Goal: Transaction & Acquisition: Purchase product/service

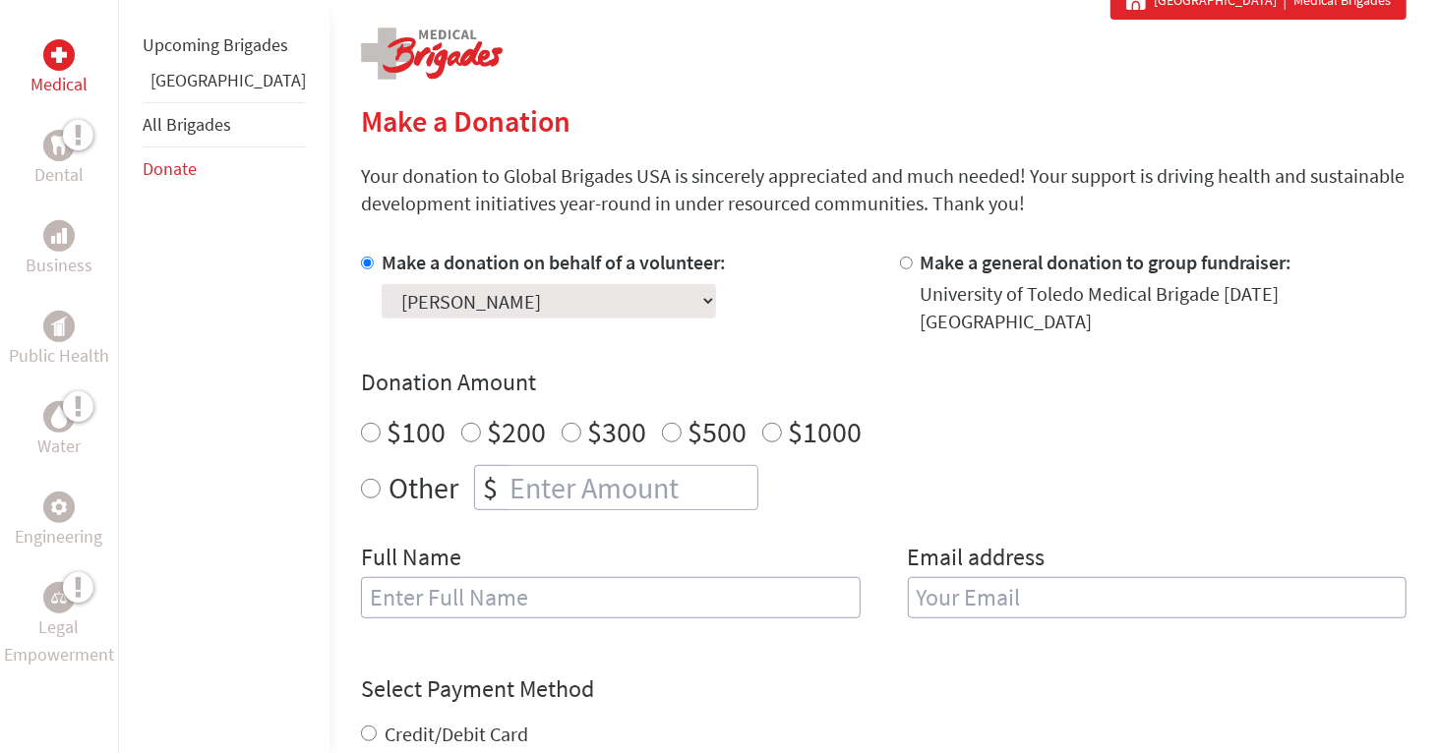
scroll to position [393, 0]
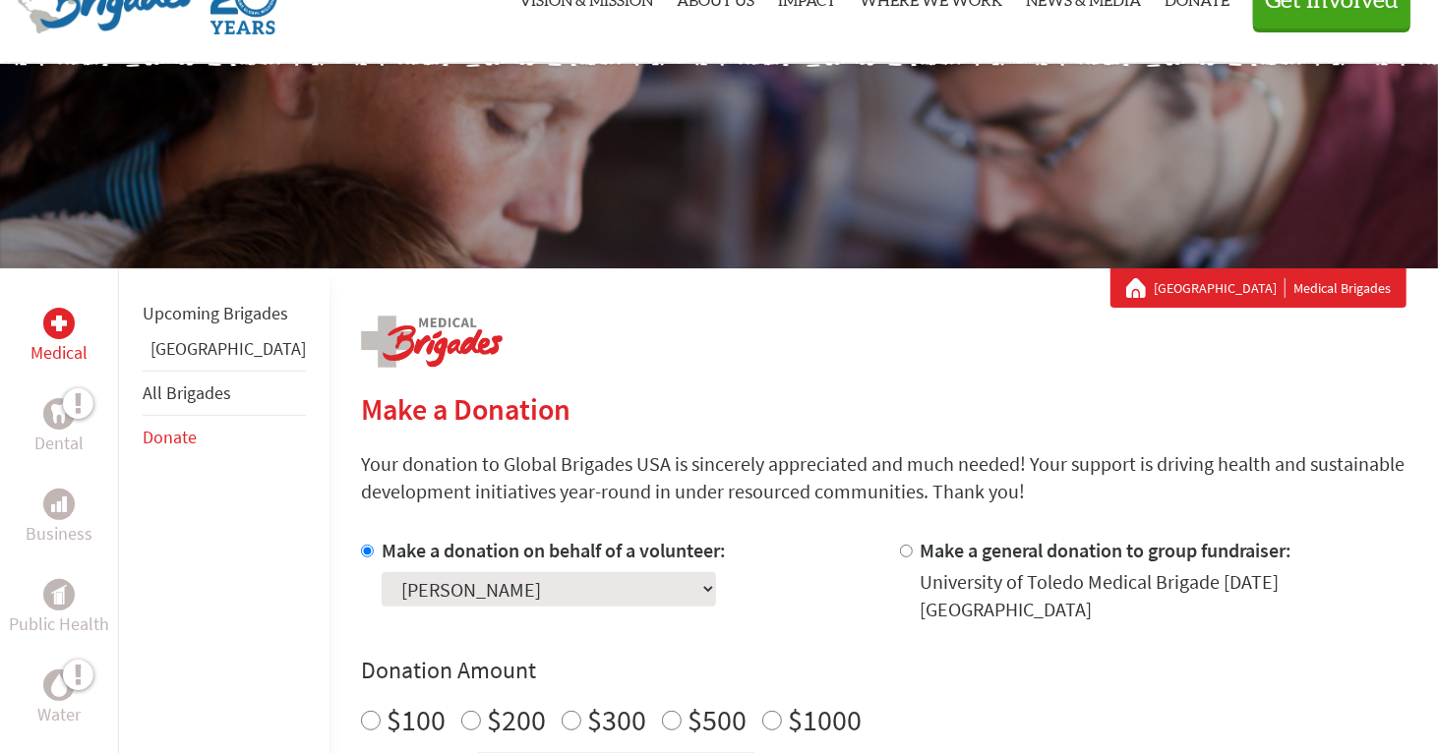
scroll to position [98, 0]
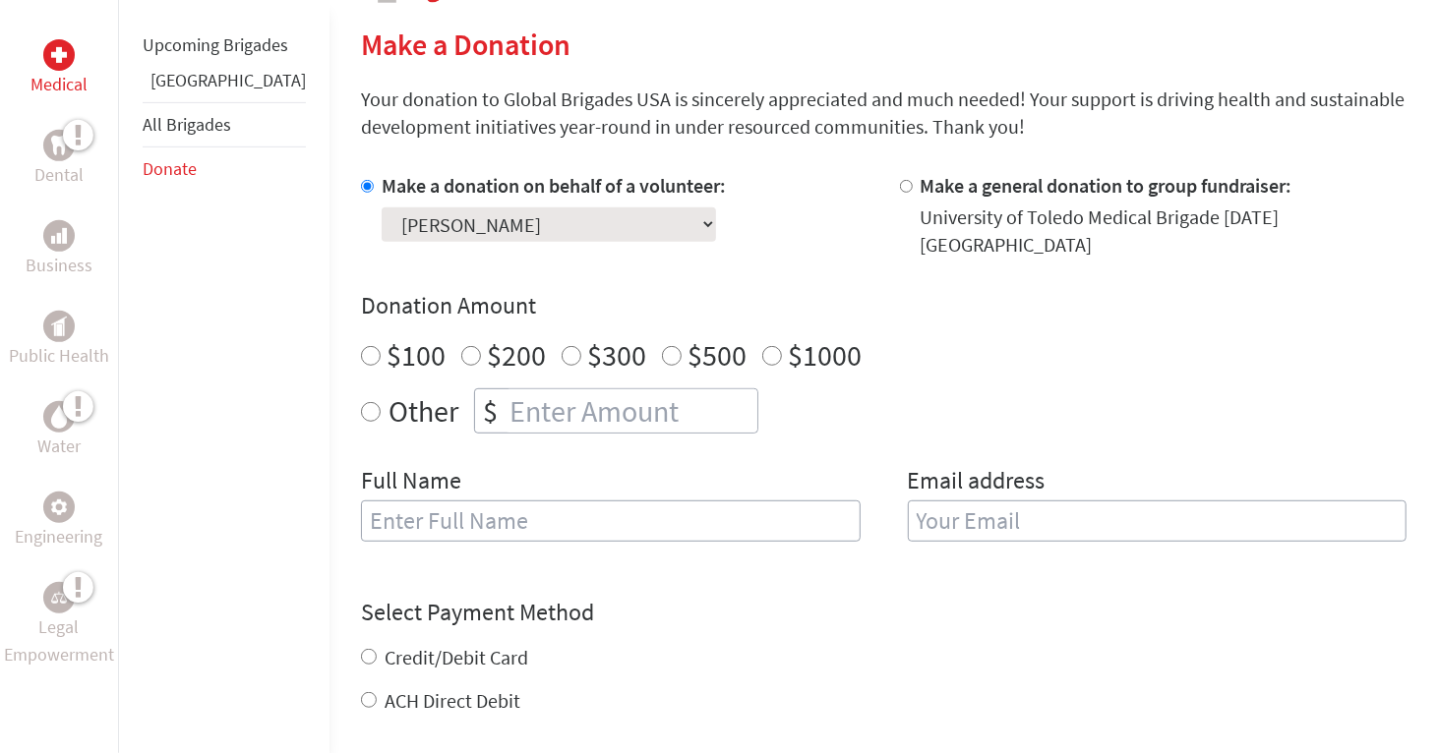
scroll to position [468, 0]
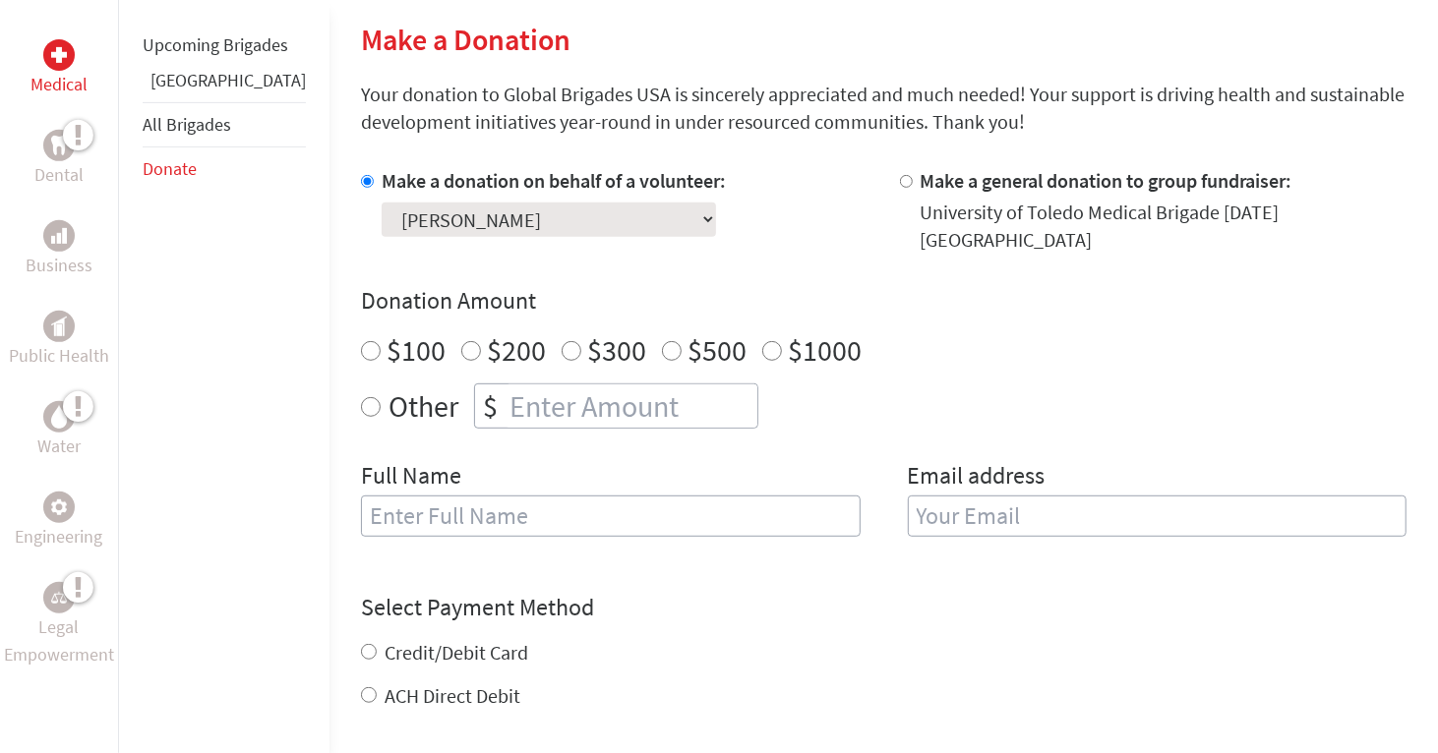
radio input "true"
click at [540, 394] on input "number" at bounding box center [632, 406] width 252 height 43
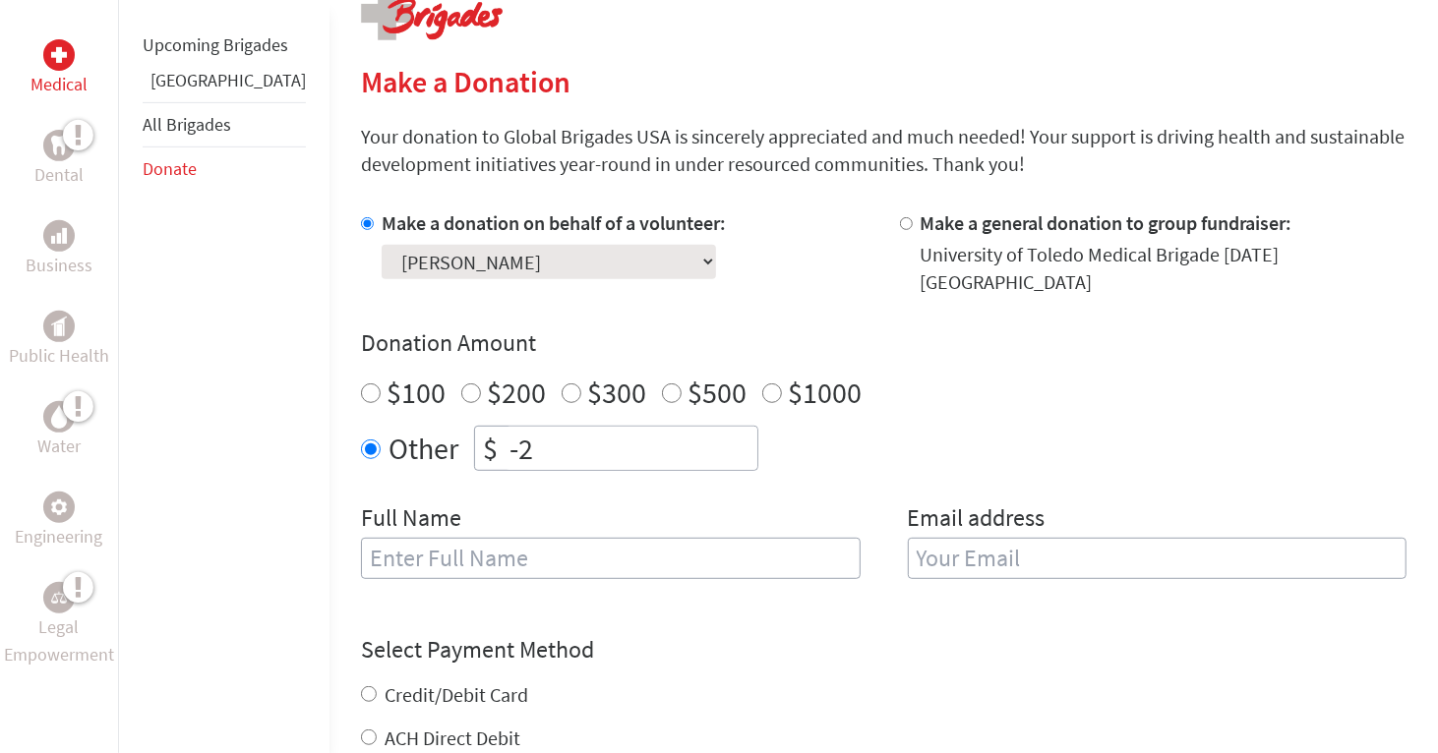
scroll to position [324, 0]
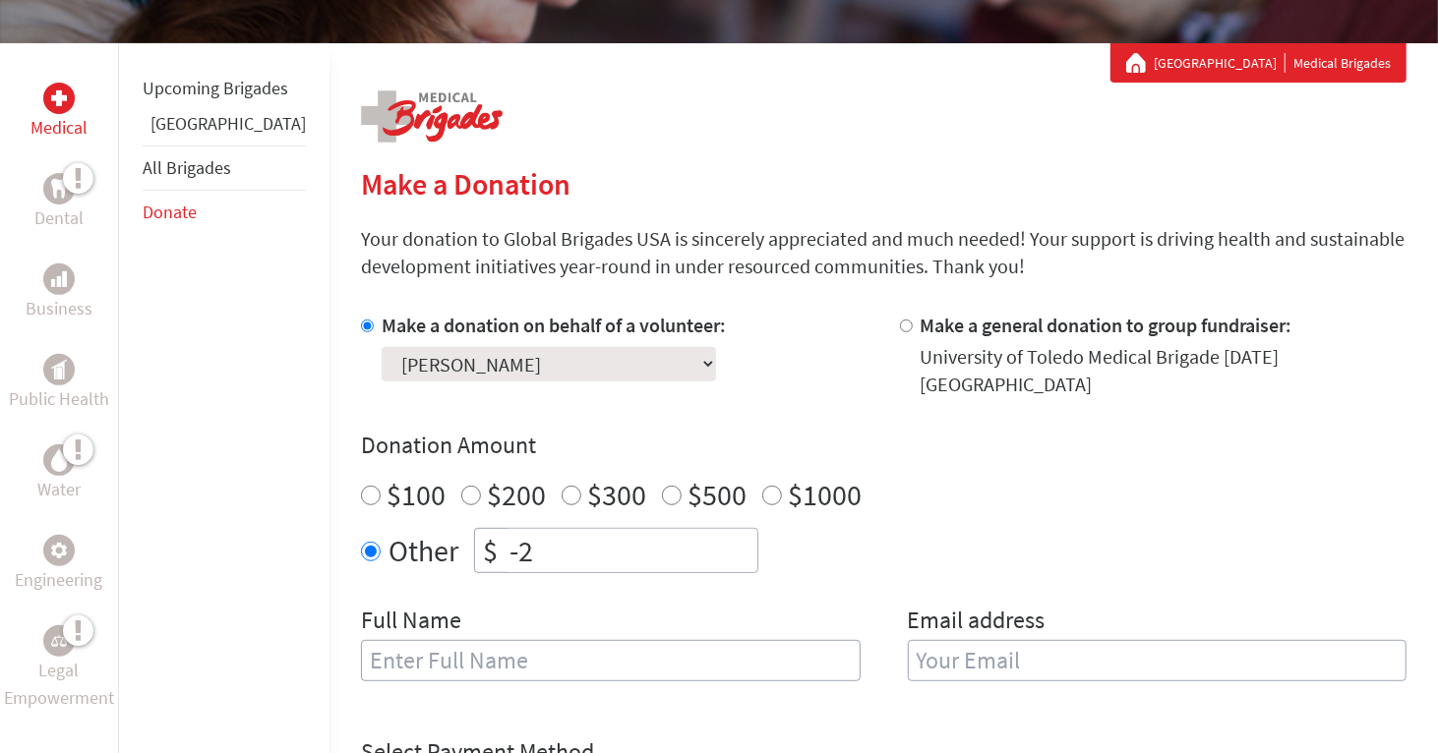
type input "-2"
click at [645, 376] on div "Select a volunteer... Alexander Heil Amanda Abraham Andrea Petrie Basmah Khalil…" at bounding box center [554, 360] width 344 height 42
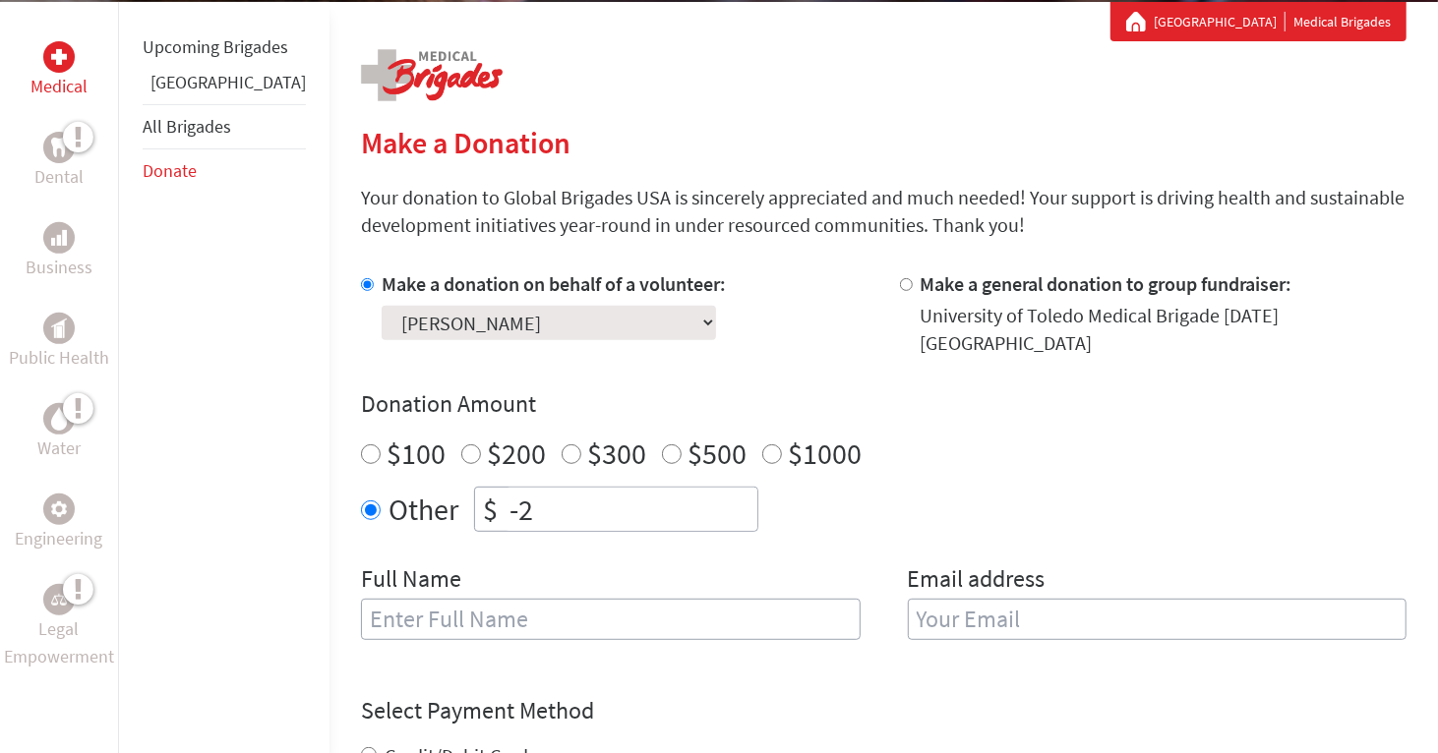
scroll to position [362, 0]
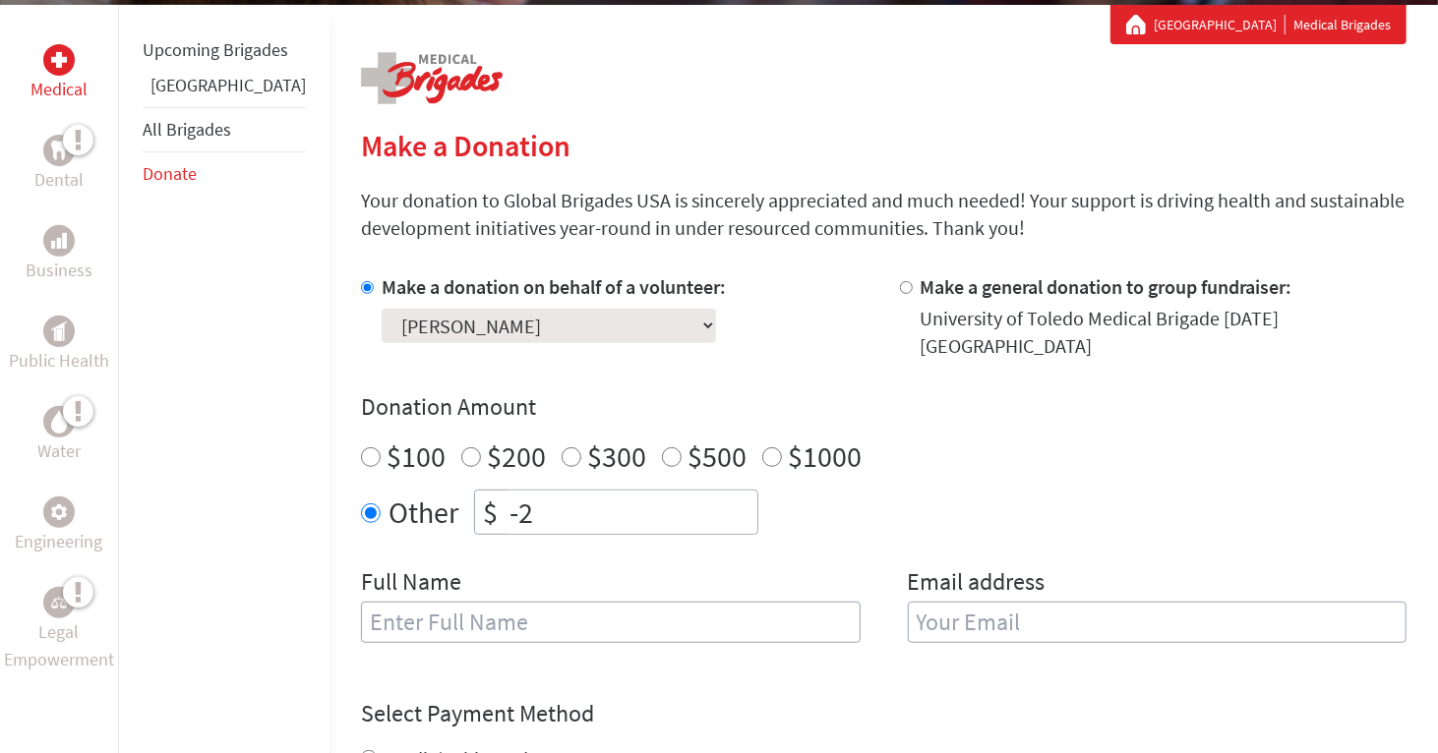
drag, startPoint x: 505, startPoint y: 508, endPoint x: 415, endPoint y: 482, distance: 93.4
click at [474, 490] on div "$ -2" at bounding box center [616, 512] width 284 height 45
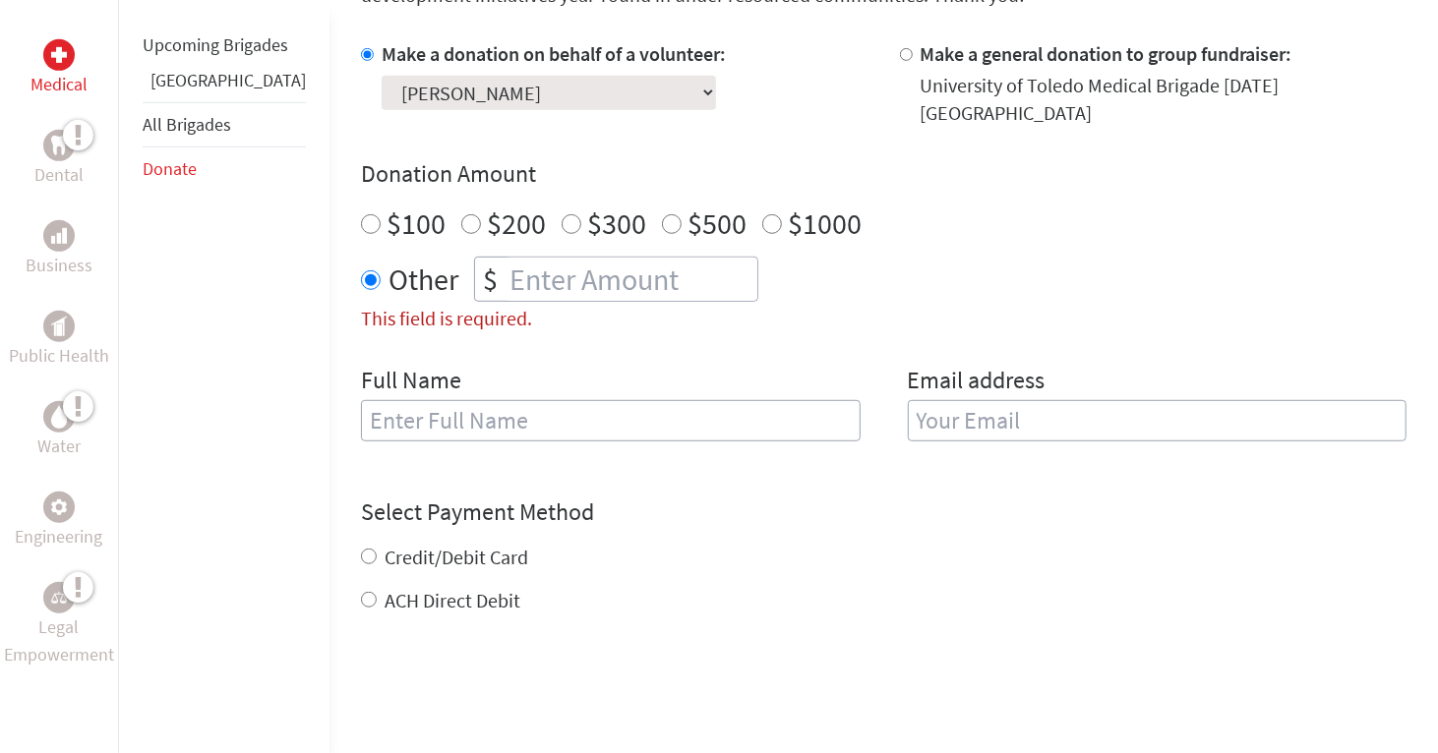
scroll to position [596, 0]
